Goal: Find specific page/section: Find specific page/section

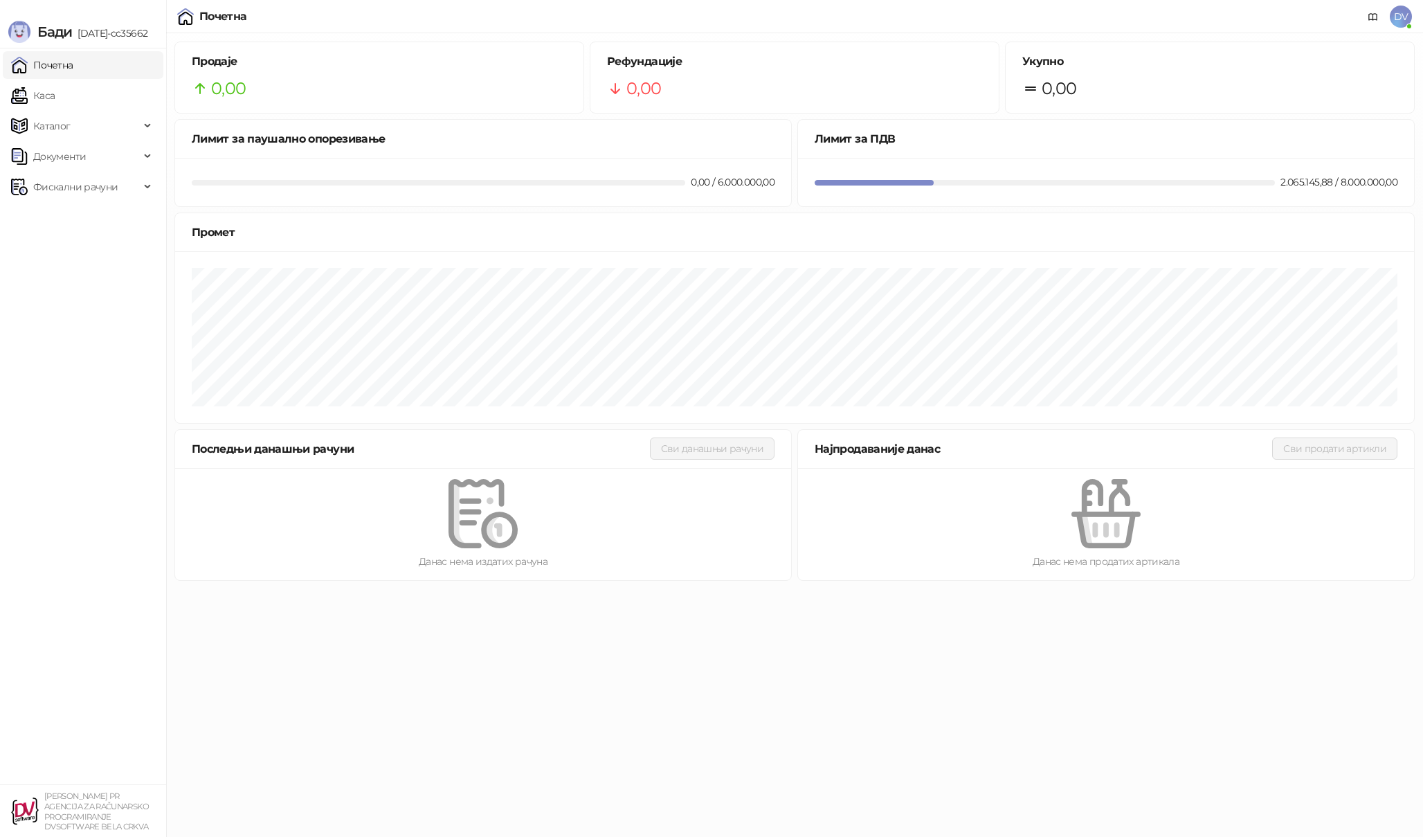
click at [1414, 9] on div "Почетна DV" at bounding box center [711, 16] width 1423 height 33
click at [1406, 12] on span "DV" at bounding box center [1401, 17] width 22 height 22
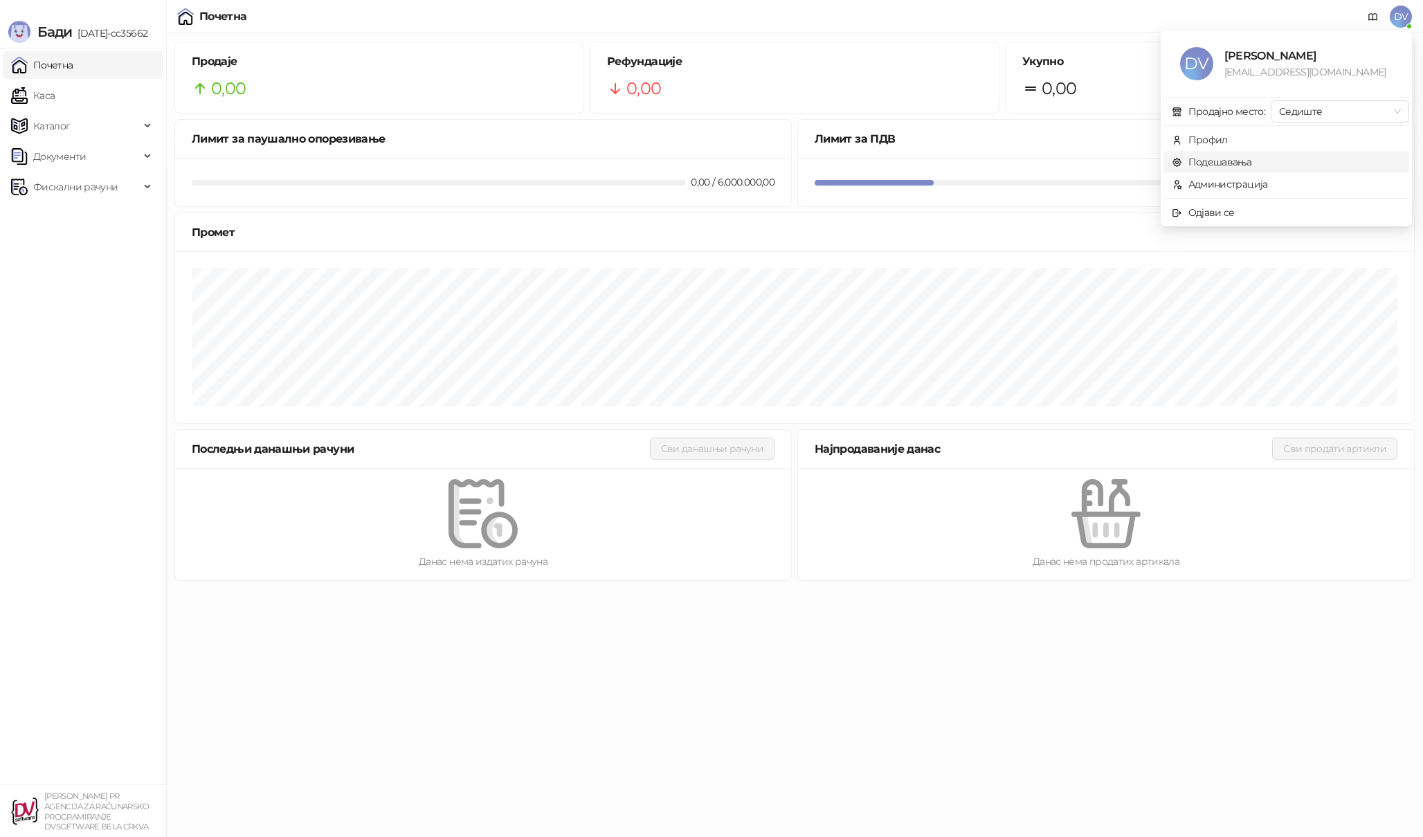
click at [1252, 157] on link "Подешавања" at bounding box center [1212, 162] width 80 height 12
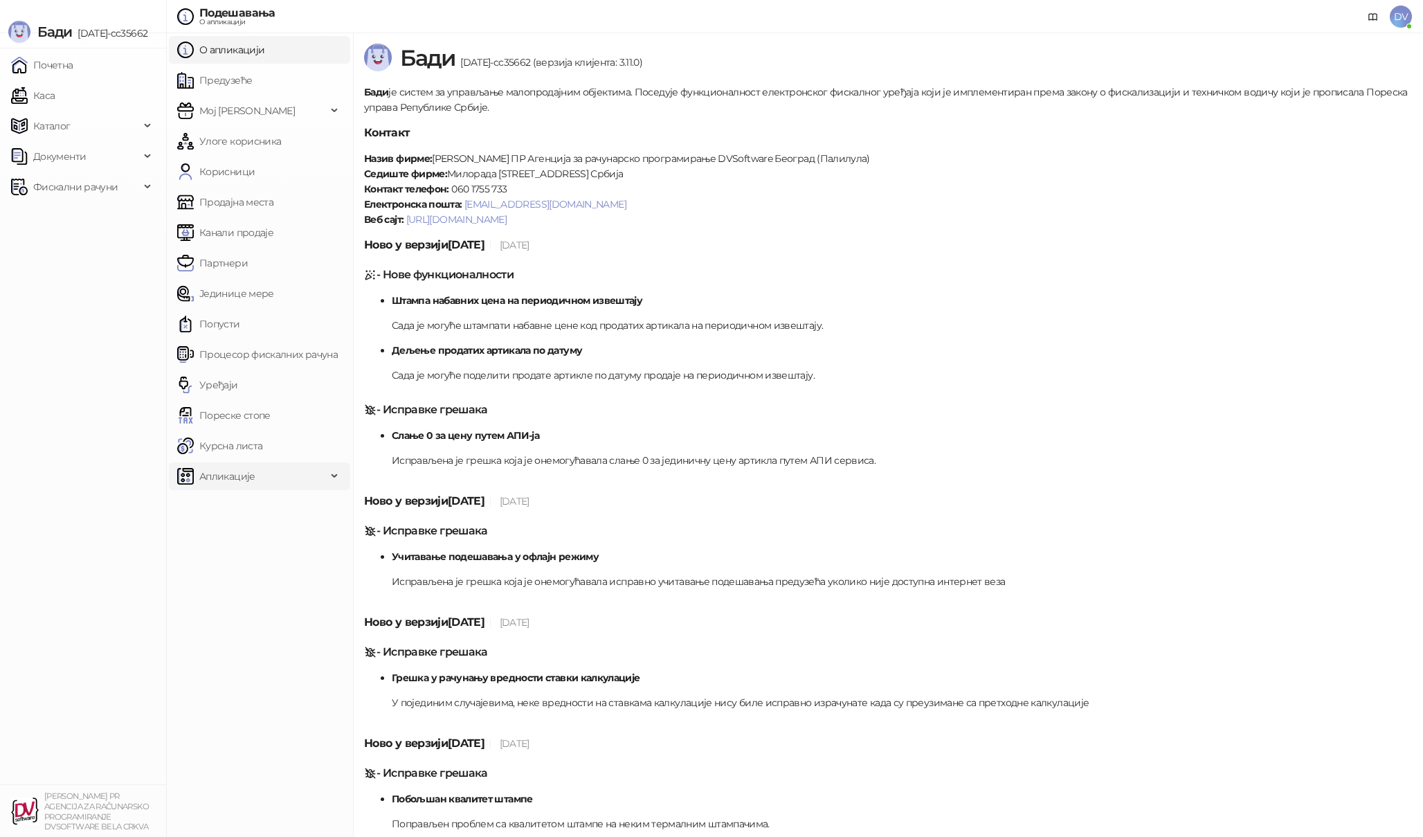
click at [299, 483] on span "Апликације" at bounding box center [251, 476] width 149 height 28
click at [238, 387] on link "Уређаји" at bounding box center [207, 385] width 61 height 28
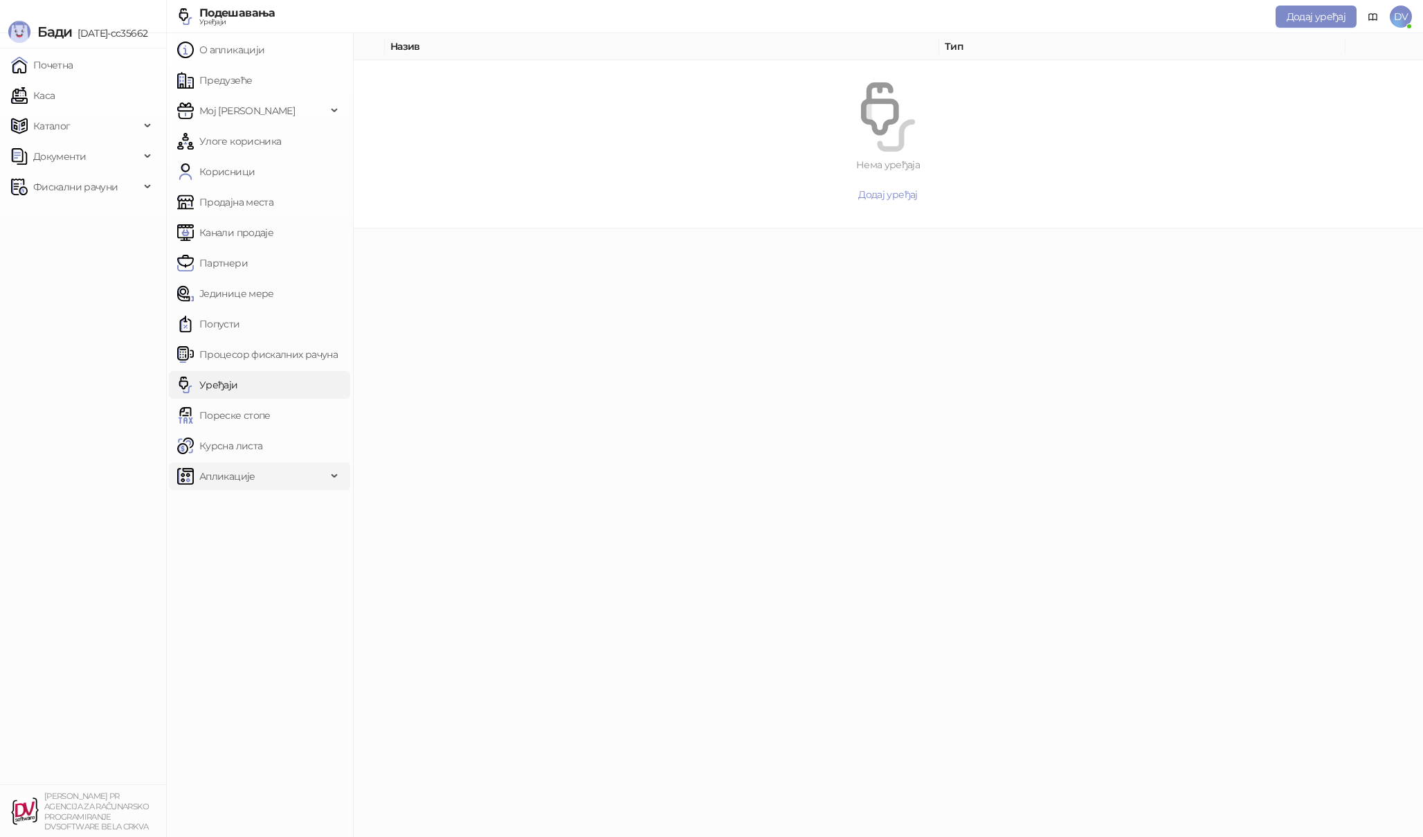
click at [313, 482] on span "Апликације" at bounding box center [251, 476] width 149 height 28
click at [297, 354] on link "Процесор фискалних рачуна" at bounding box center [257, 354] width 161 height 28
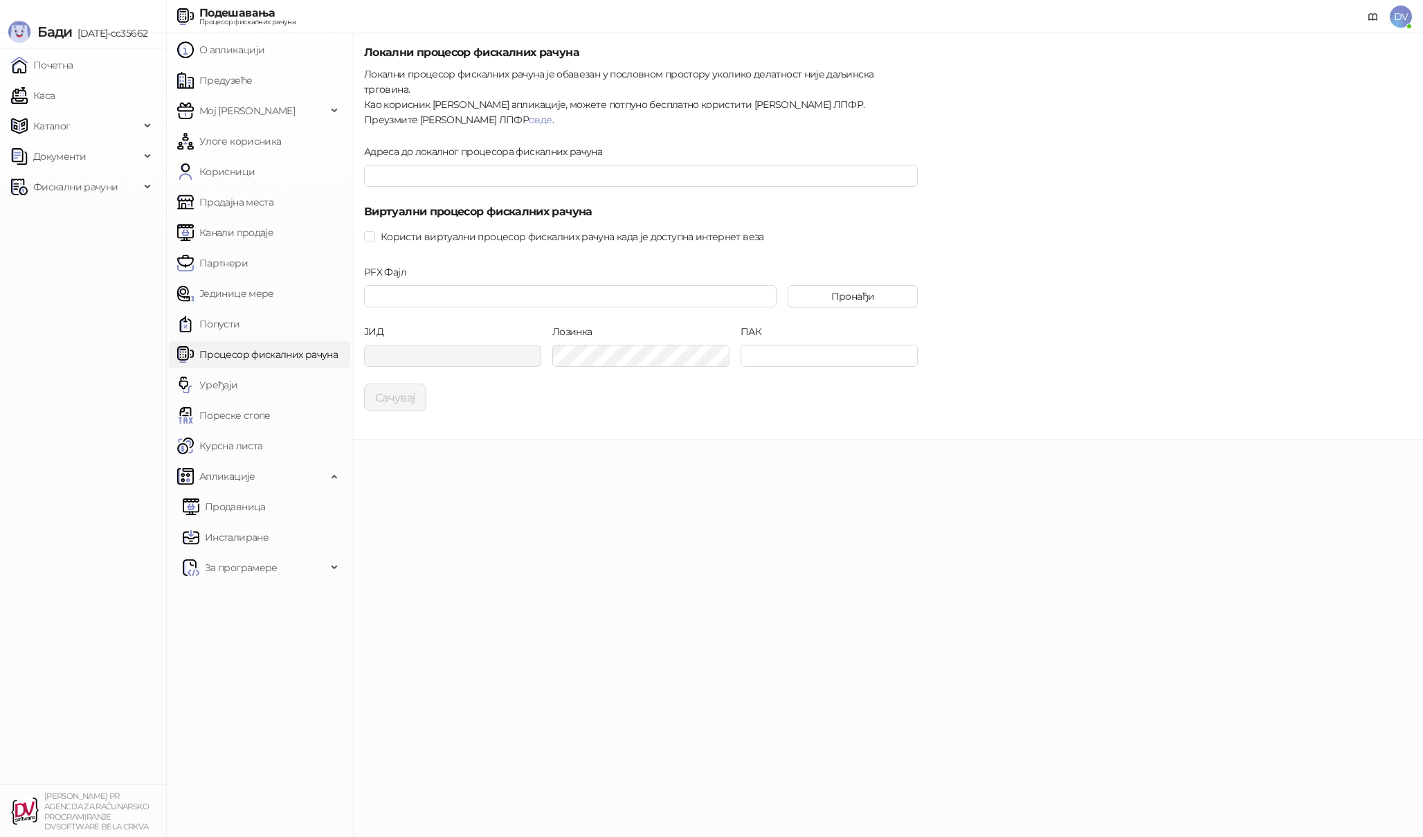
click at [475, 552] on main "Локални процесор фискалних рачуна Локални процесор фискалних рачуна је обавезан…" at bounding box center [888, 434] width 1070 height 803
click at [475, 528] on main "Локални процесор фискалних рачуна Локални процесор фискалних рачуна је обавезан…" at bounding box center [888, 434] width 1070 height 803
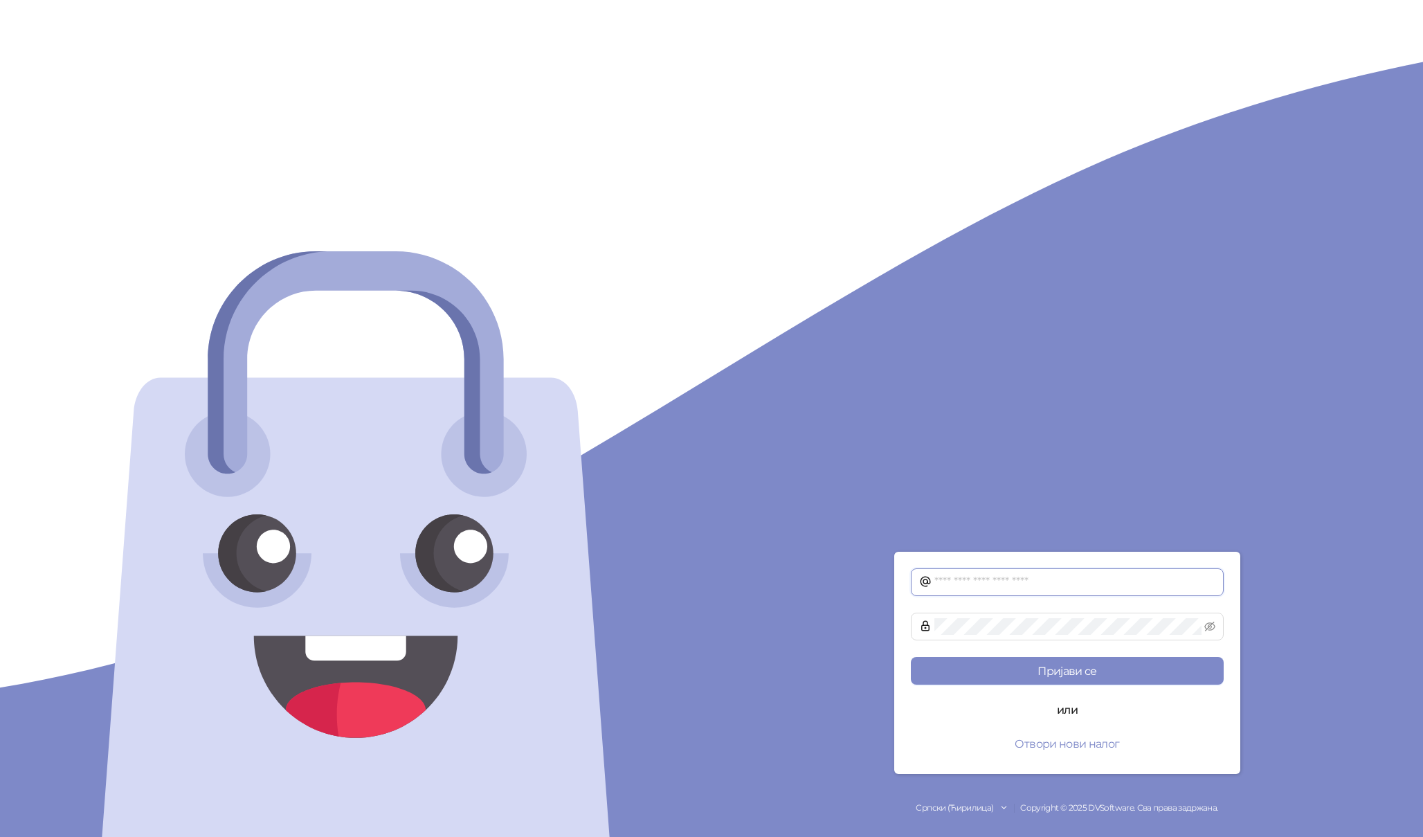
click at [976, 582] on input "text" at bounding box center [1074, 582] width 281 height 17
type input "**********"
click at [911, 657] on button "Пријави се" at bounding box center [1067, 671] width 313 height 28
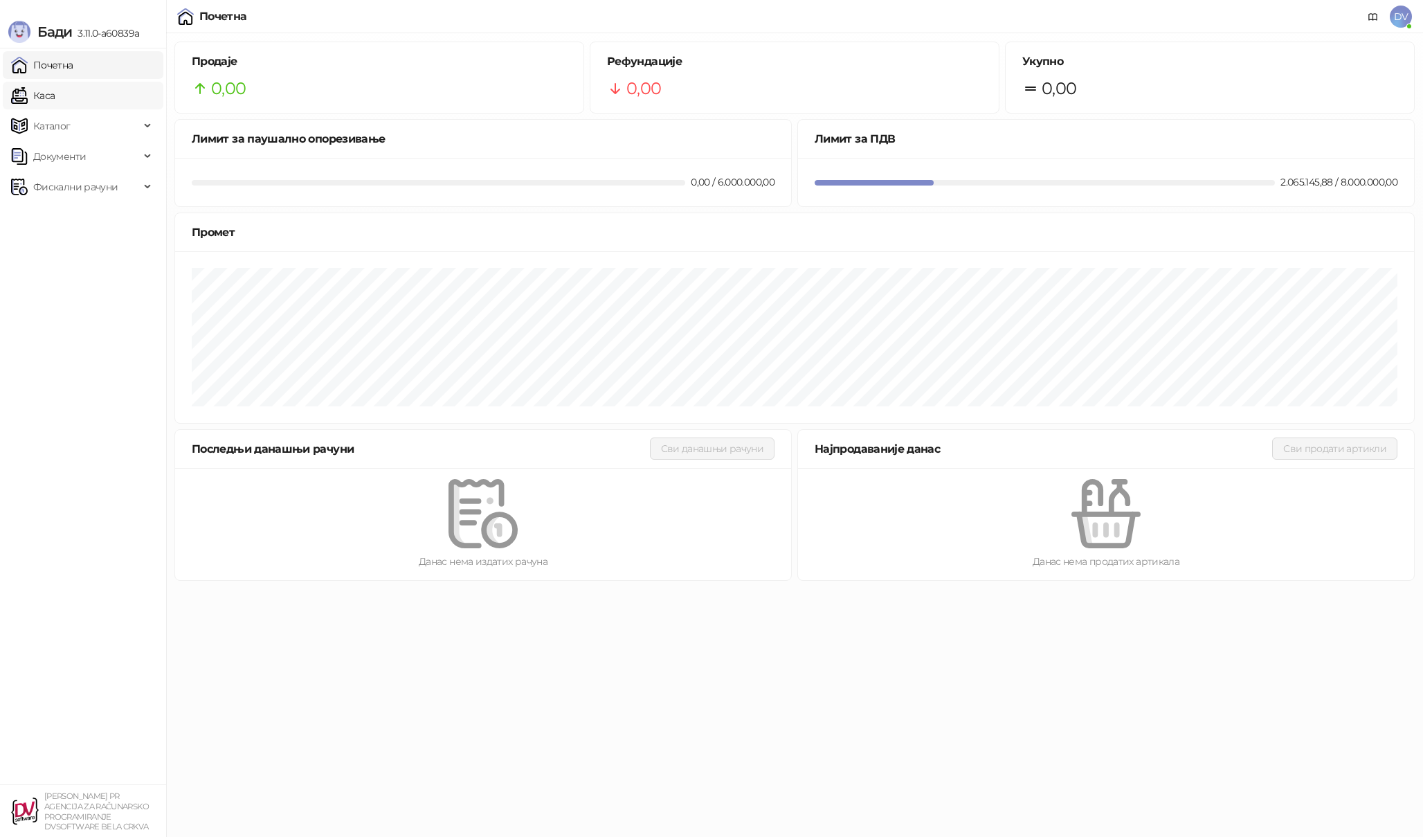
click at [55, 99] on link "Каса" at bounding box center [33, 96] width 44 height 28
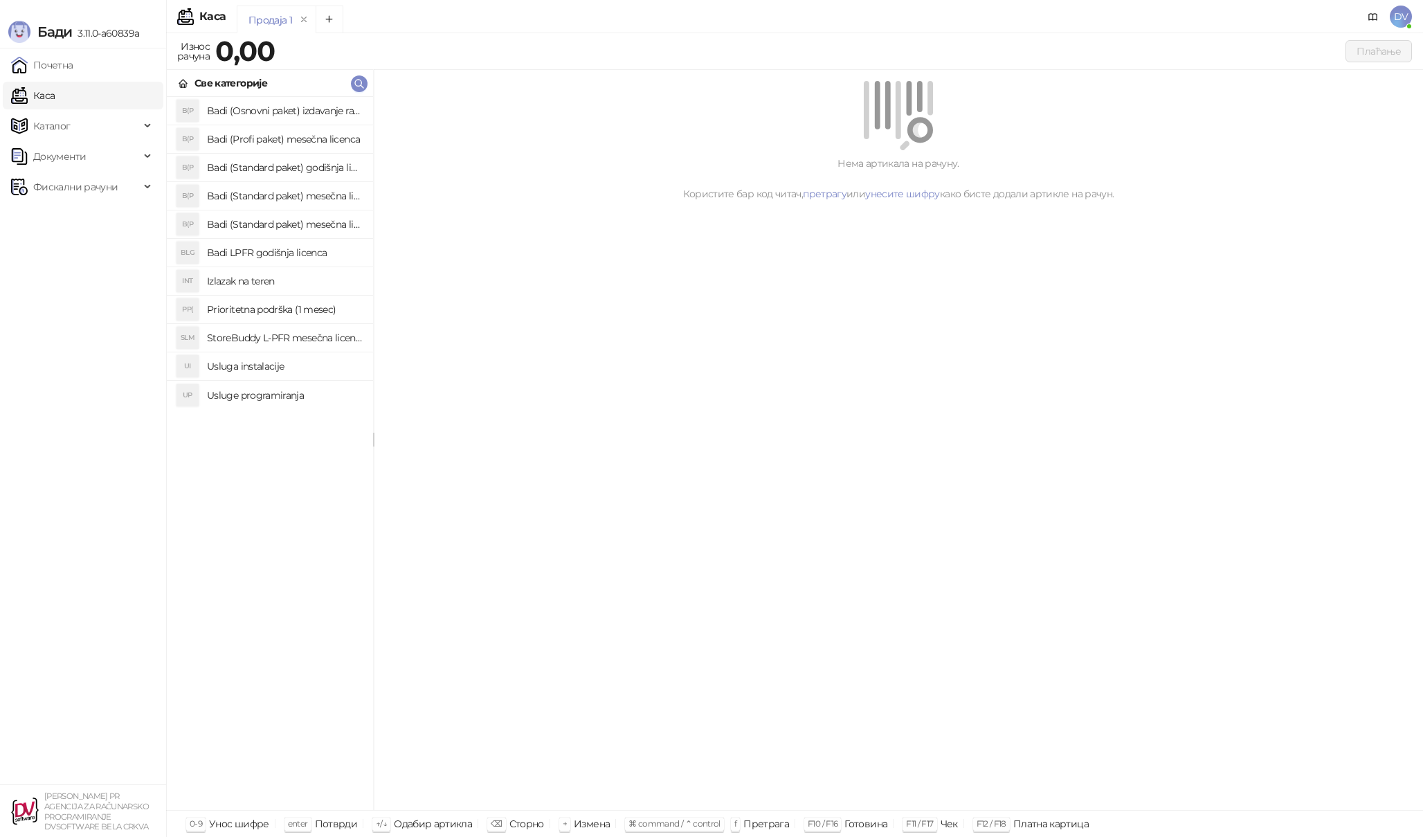
click at [1403, 24] on span "DV" at bounding box center [1401, 17] width 22 height 22
click at [987, 129] on div at bounding box center [898, 115] width 1016 height 69
